Goal: Transaction & Acquisition: Purchase product/service

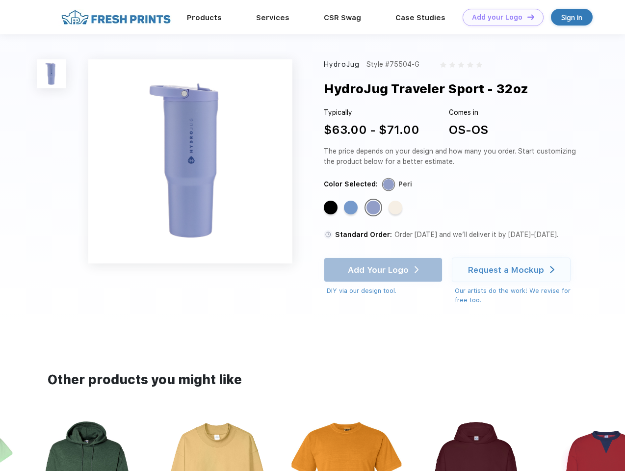
click at [499, 17] on link "Add your Logo Design Tool" at bounding box center [503, 17] width 81 height 17
click at [0, 0] on div "Design Tool" at bounding box center [0, 0] width 0 height 0
click at [526, 17] on link "Add your Logo Design Tool" at bounding box center [503, 17] width 81 height 17
click at [51, 74] on img at bounding box center [51, 73] width 29 height 29
click at [332, 208] on div "Standard Color" at bounding box center [331, 208] width 14 height 14
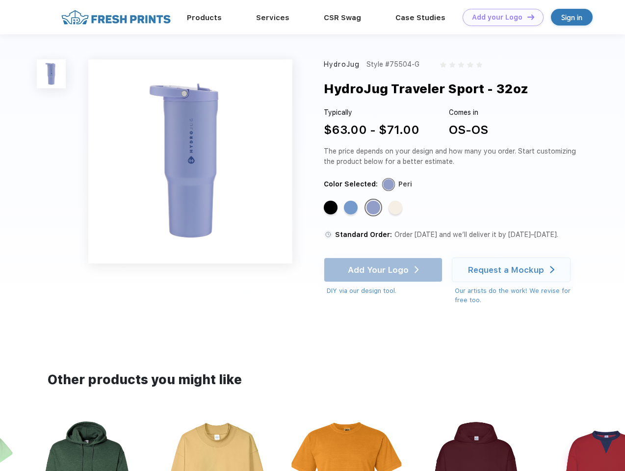
click at [352, 208] on div "Standard Color" at bounding box center [351, 208] width 14 height 14
click at [374, 208] on div "Standard Color" at bounding box center [373, 208] width 14 height 14
click at [396, 208] on div "Standard Color" at bounding box center [395, 208] width 14 height 14
click at [384, 270] on div "Add Your Logo DIY via our design tool. Ah shoot! This product isn't up in our d…" at bounding box center [383, 276] width 119 height 38
click at [513, 270] on div "Request a Mockup" at bounding box center [506, 270] width 76 height 10
